Goal: Task Accomplishment & Management: Manage account settings

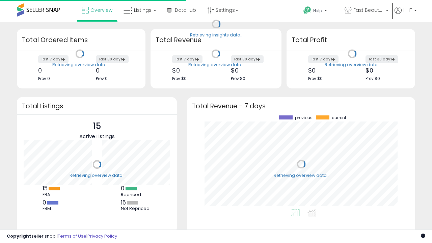
scroll to position [94, 215]
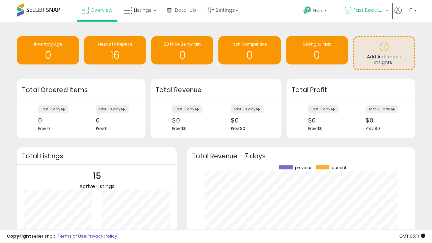
click at [366, 11] on span "Fast Beauty ([GEOGRAPHIC_DATA])" at bounding box center [368, 10] width 30 height 7
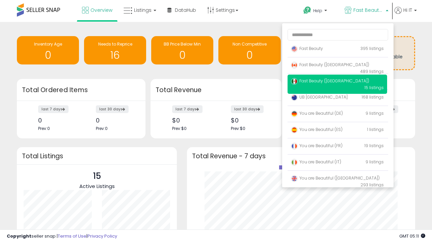
click at [337, 82] on span "Fast Beauty ([GEOGRAPHIC_DATA])" at bounding box center [330, 81] width 78 height 6
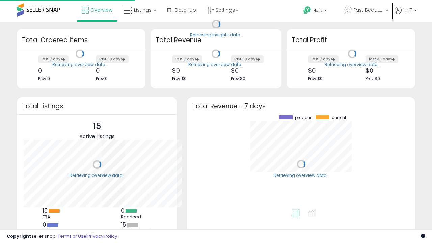
scroll to position [94, 215]
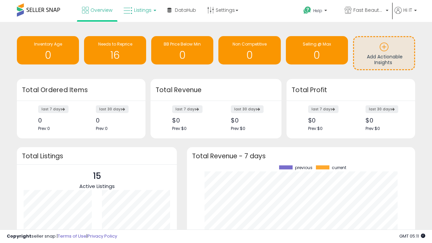
click at [139, 10] on span "Listings" at bounding box center [143, 10] width 18 height 7
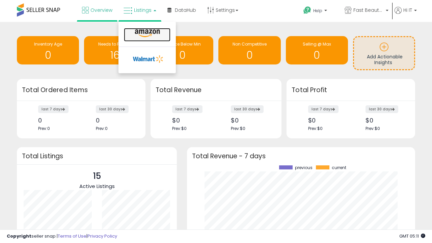
click at [146, 33] on icon at bounding box center [147, 33] width 29 height 9
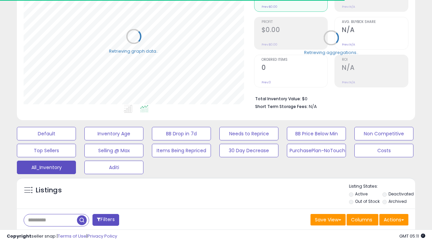
scroll to position [188, 0]
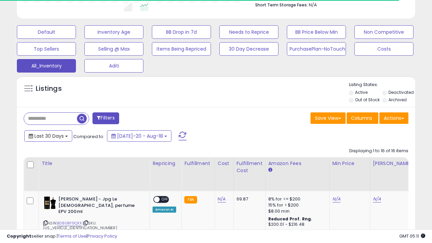
click at [43, 133] on span "Last 30 Days" at bounding box center [48, 136] width 29 height 7
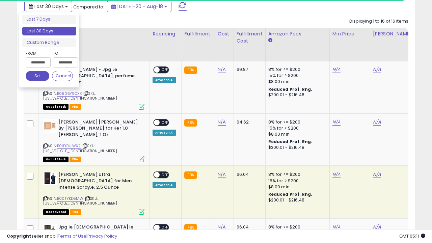
scroll to position [0, 5]
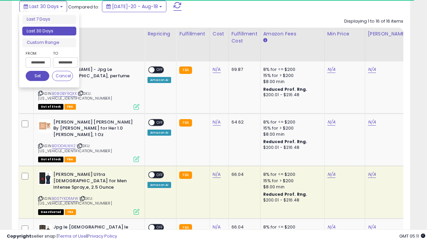
click at [49, 31] on li "Last 30 Days" at bounding box center [49, 31] width 54 height 9
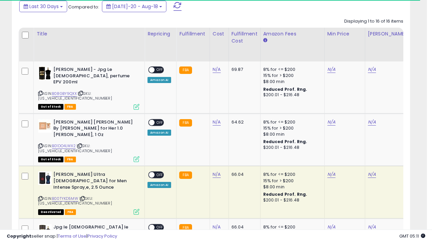
scroll to position [184, 0]
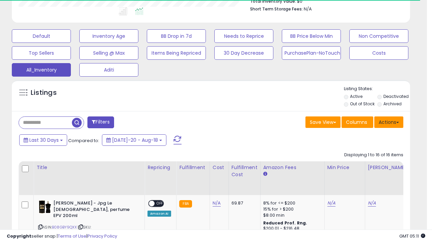
click at [389, 121] on button "Actions" at bounding box center [388, 121] width 29 height 11
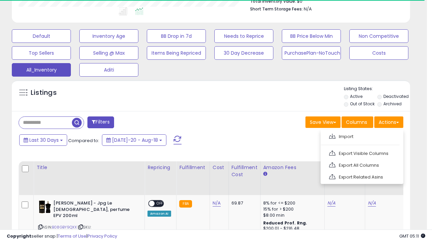
click at [361, 164] on link "Export All Columns" at bounding box center [361, 165] width 74 height 10
